Goal: Task Accomplishment & Management: Manage account settings

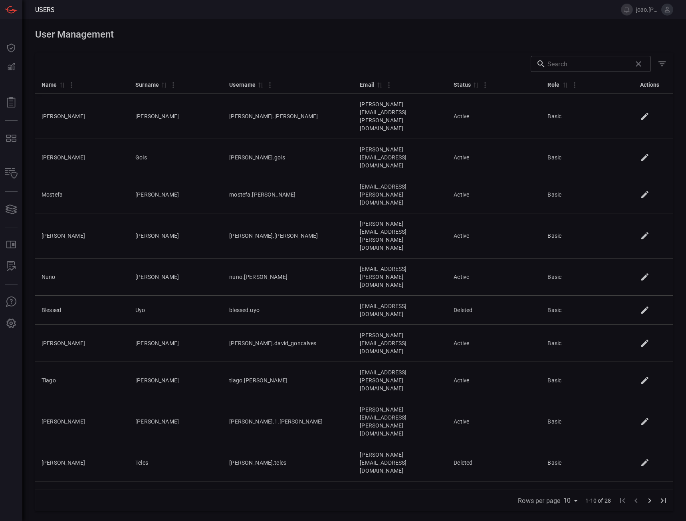
click at [665, 12] on icon at bounding box center [667, 10] width 5 height 6
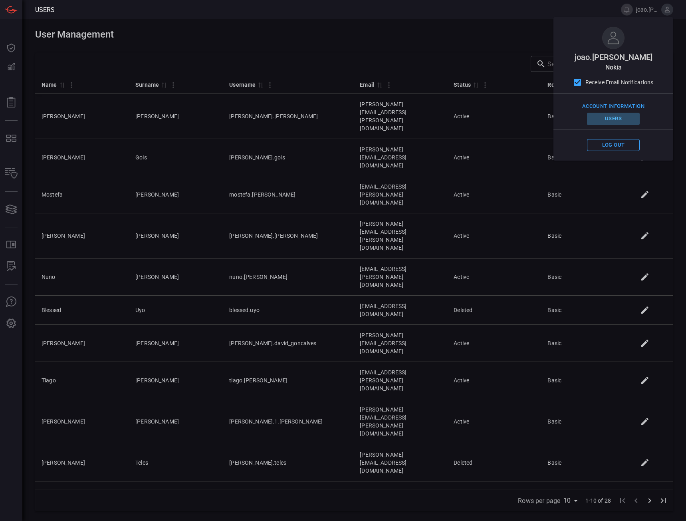
click at [614, 120] on button "Users" at bounding box center [613, 119] width 53 height 12
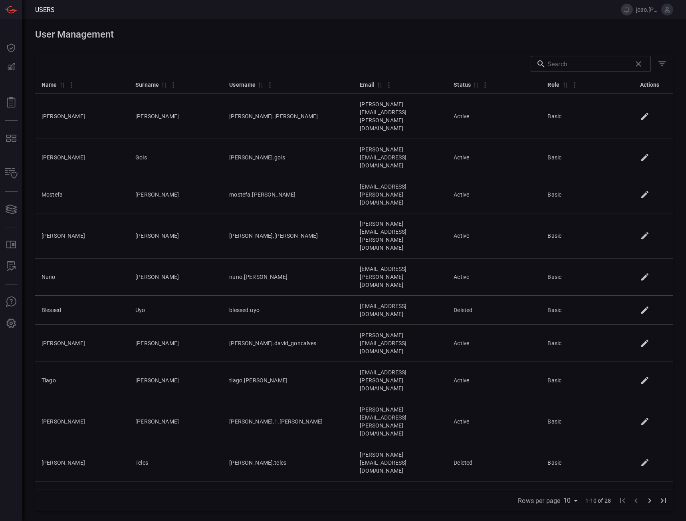
click at [571, 502] on body "Users [PERSON_NAME].[PERSON_NAME] Dashboard Dashboard Detections Detections Rep…" at bounding box center [343, 260] width 686 height 521
click at [573, 503] on li "100" at bounding box center [572, 504] width 24 height 14
type input "100"
click at [664, 11] on icon at bounding box center [667, 9] width 7 height 7
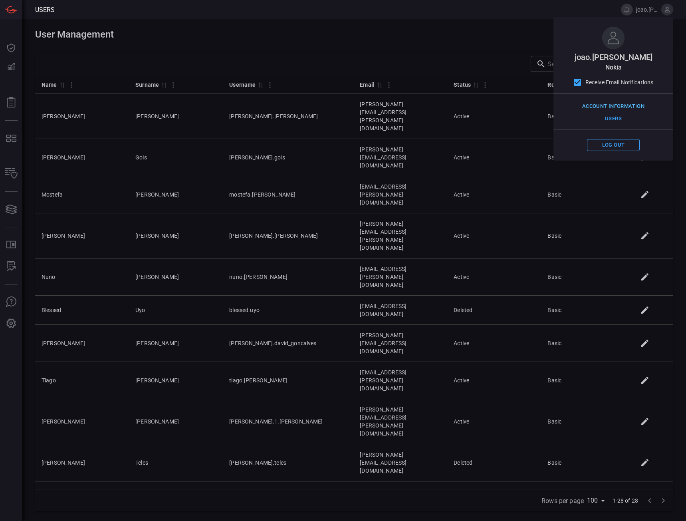
click at [636, 105] on button "Account Information" at bounding box center [613, 106] width 66 height 12
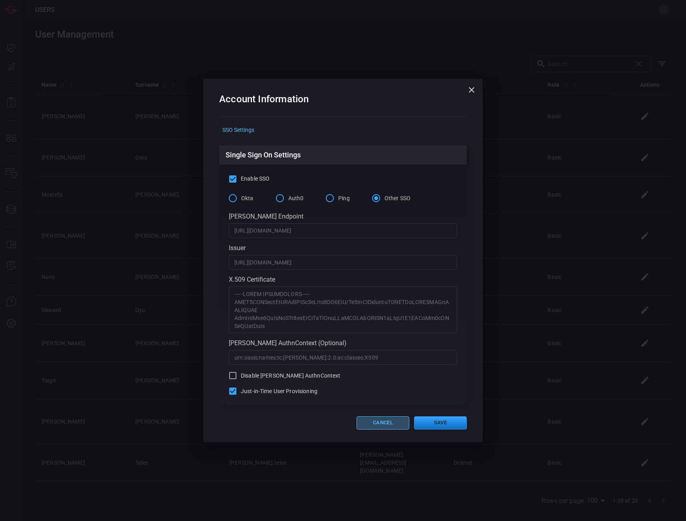
click at [378, 426] on button "Cancel" at bounding box center [383, 422] width 53 height 13
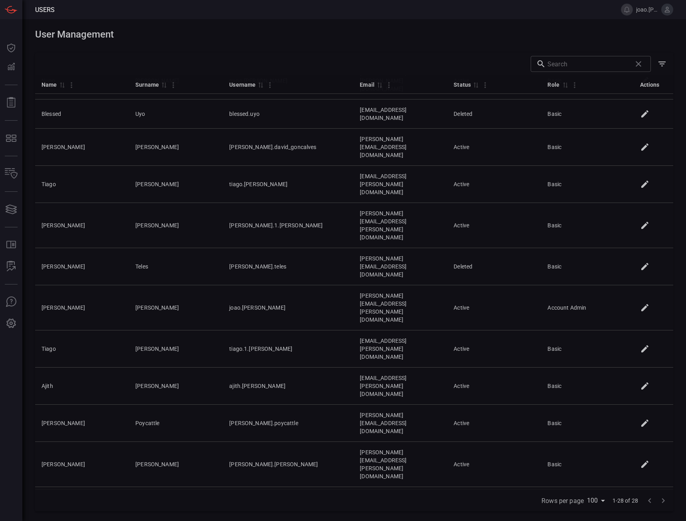
scroll to position [198, 0]
click at [489, 514] on div "User Management Drop to group by ​ Name 0 Surname 0 Username 0 Email 0 Status 0…" at bounding box center [354, 270] width 664 height 502
